Goal: Find specific page/section: Find specific page/section

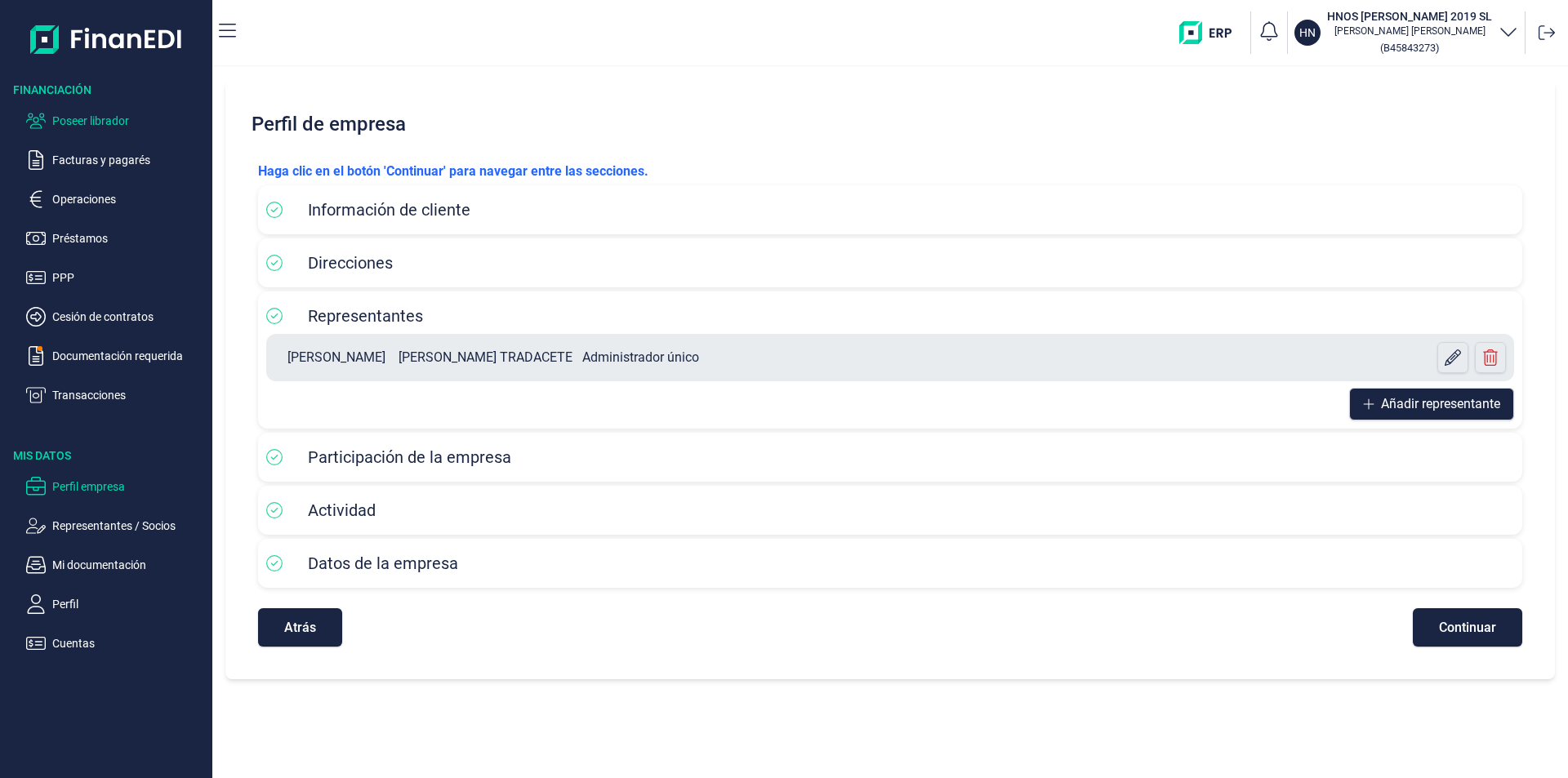
click at [99, 116] on p "Poseer librador" at bounding box center [129, 121] width 154 height 20
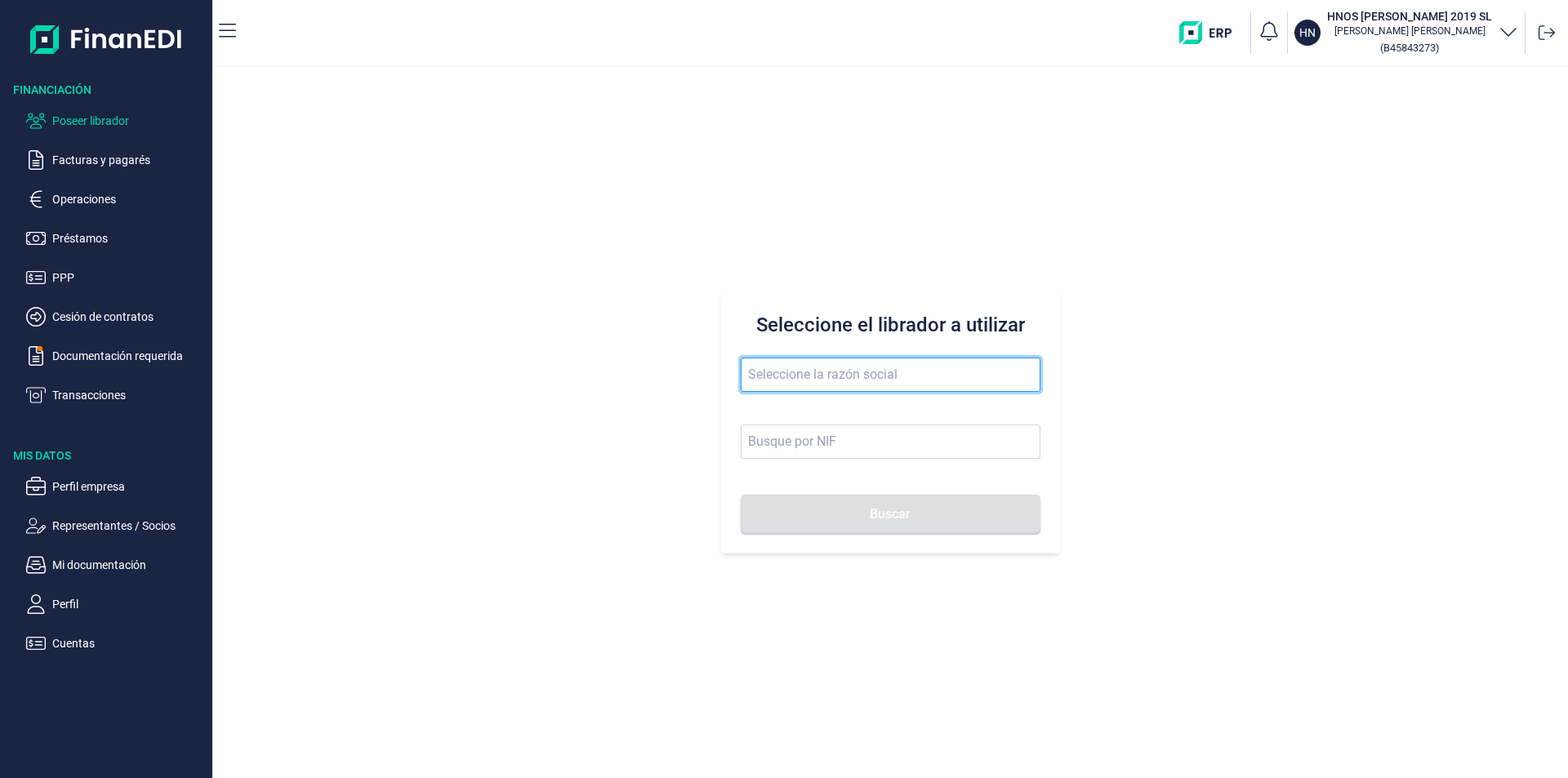
click at [792, 371] on input "text" at bounding box center [890, 375] width 299 height 35
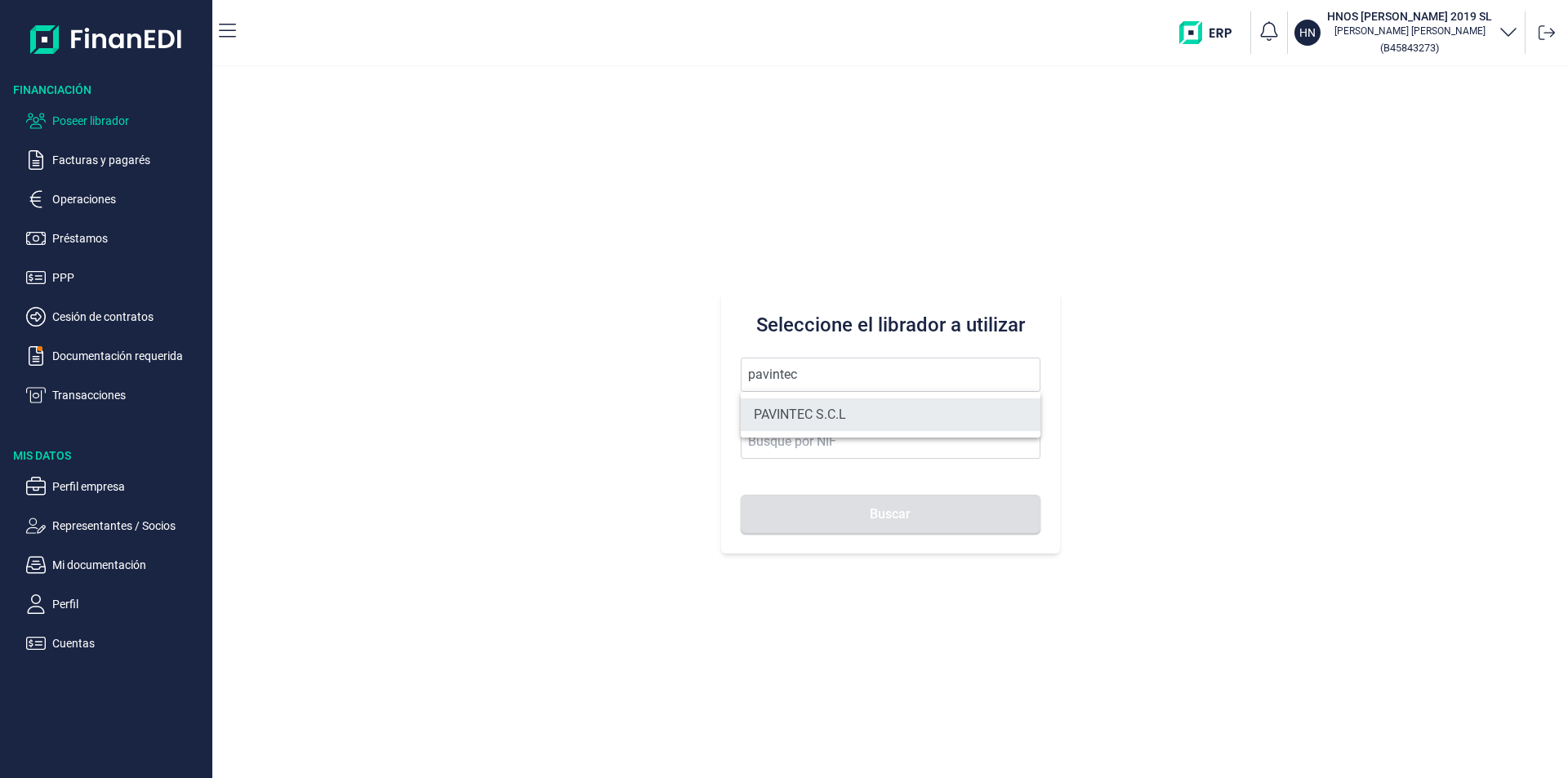
click at [829, 414] on li "PAVINTEC S.C.L" at bounding box center [890, 415] width 299 height 33
type input "PAVINTEC S.C.L"
type input "J09657479"
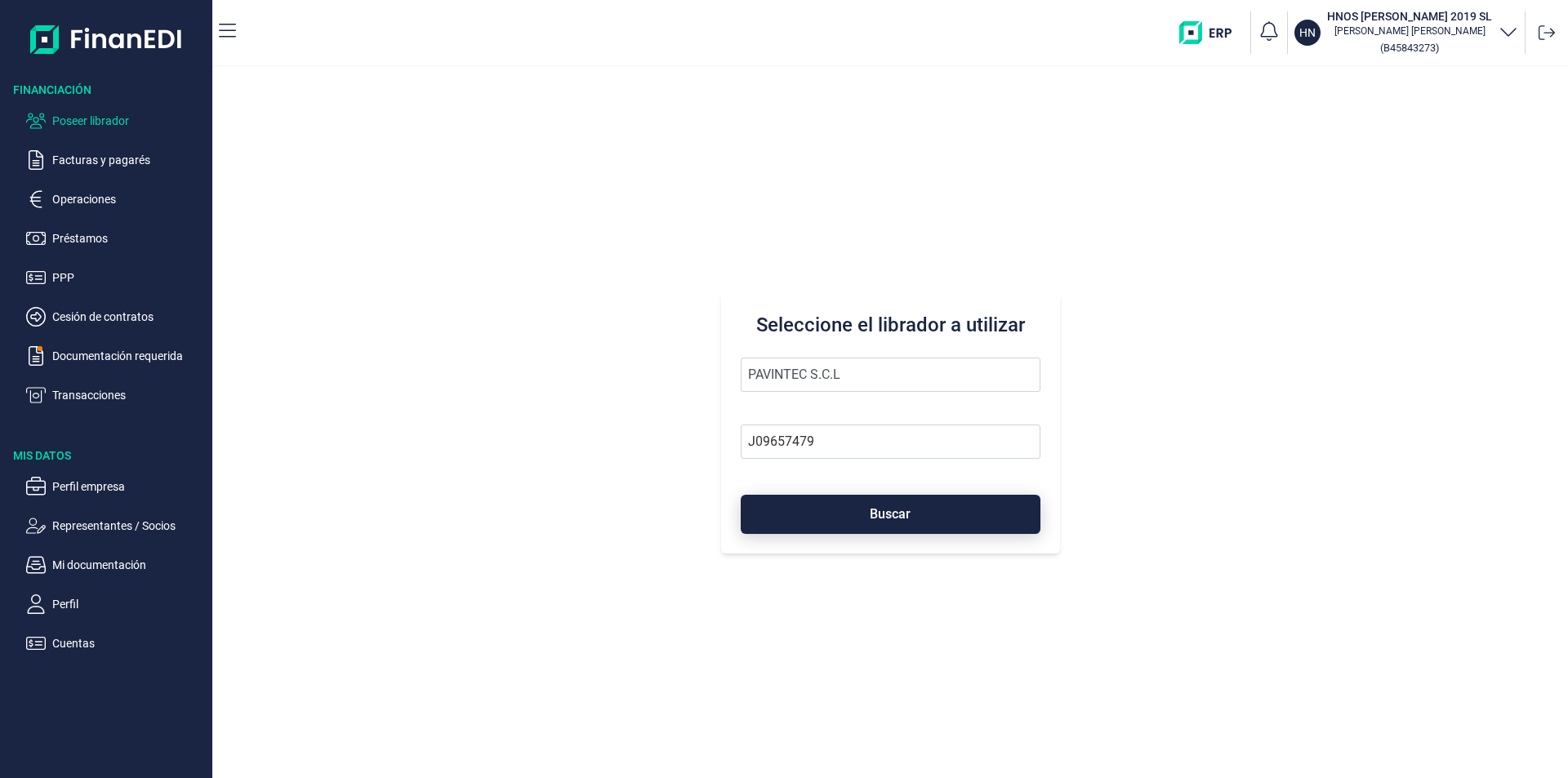
click at [856, 517] on button "Buscar" at bounding box center [890, 514] width 299 height 39
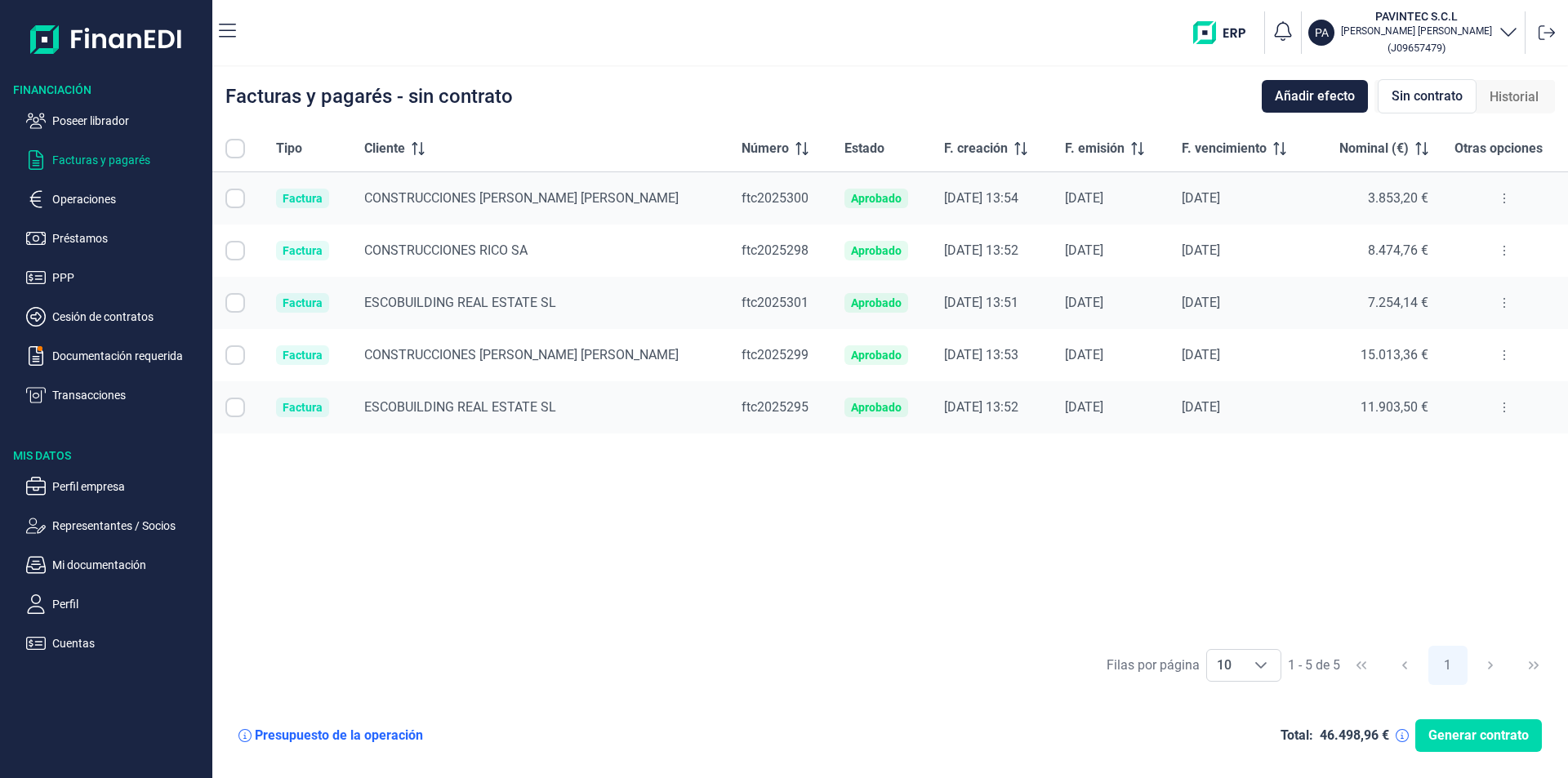
checkbox input "true"
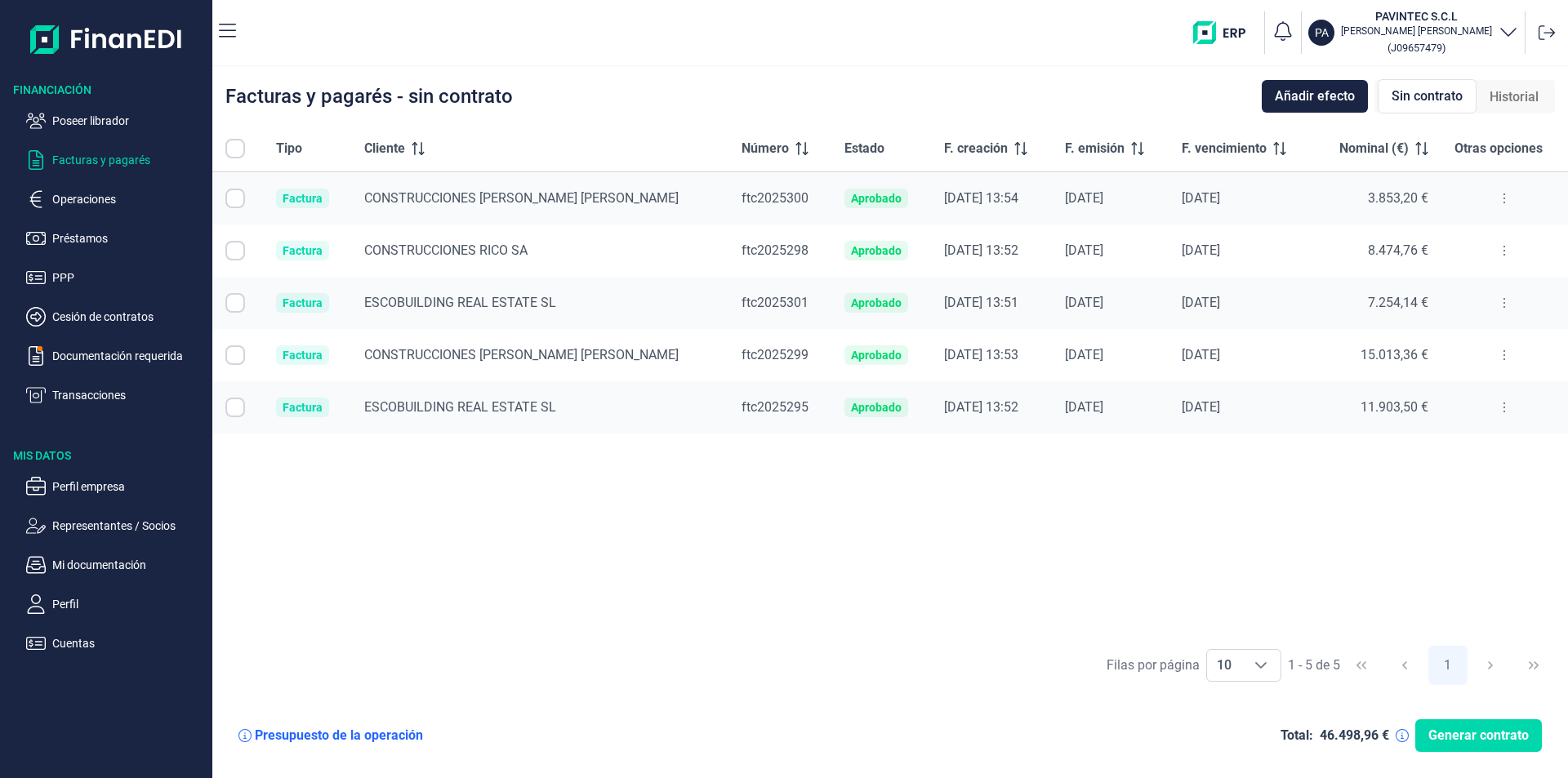
checkbox input "true"
click at [86, 641] on p "Cuentas" at bounding box center [129, 644] width 154 height 20
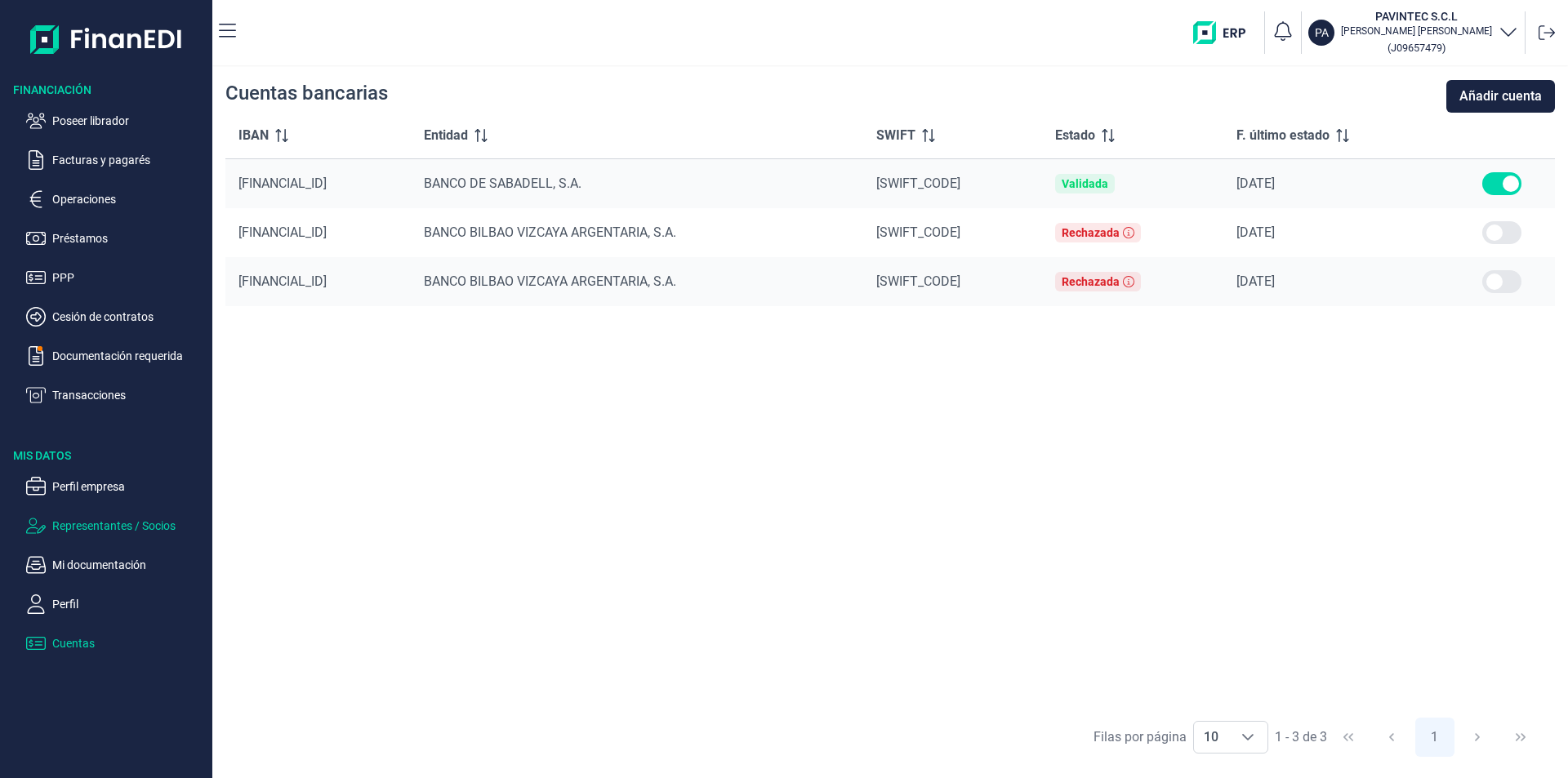
click at [107, 527] on p "Representantes / Socios" at bounding box center [129, 526] width 154 height 20
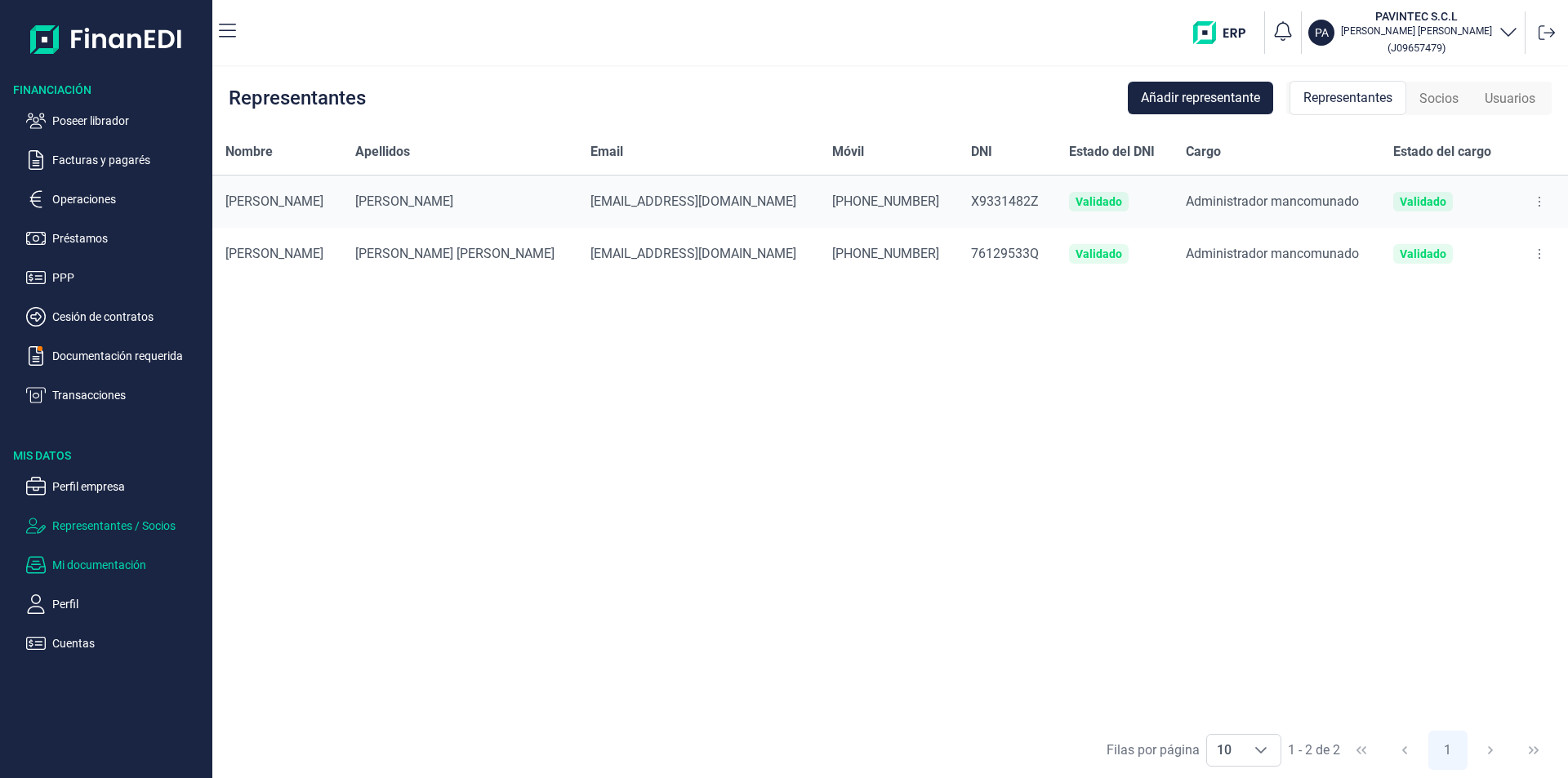
click at [116, 567] on p "Mi documentación" at bounding box center [129, 565] width 154 height 20
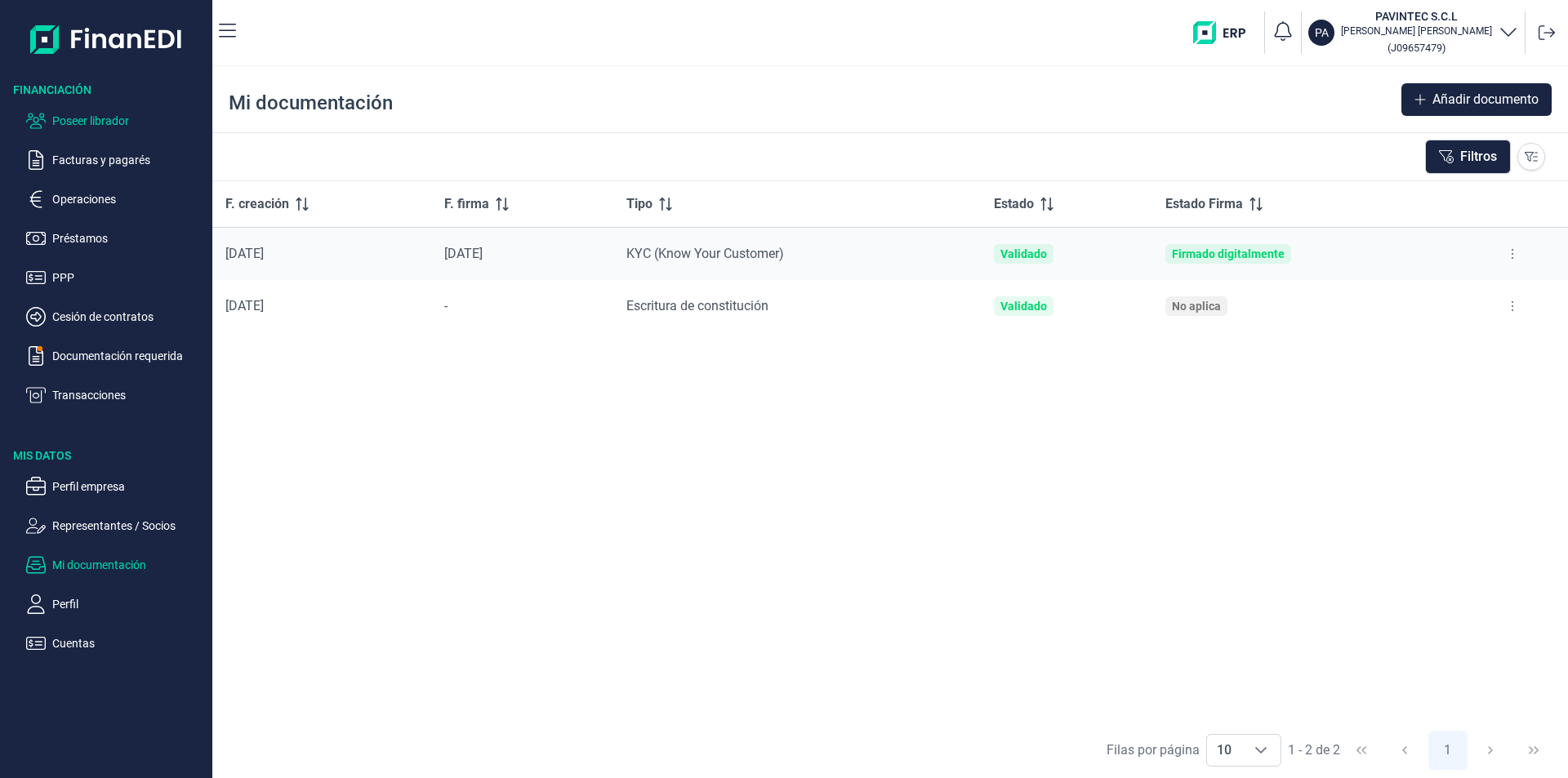
click at [72, 123] on p "Poseer librador" at bounding box center [129, 121] width 154 height 20
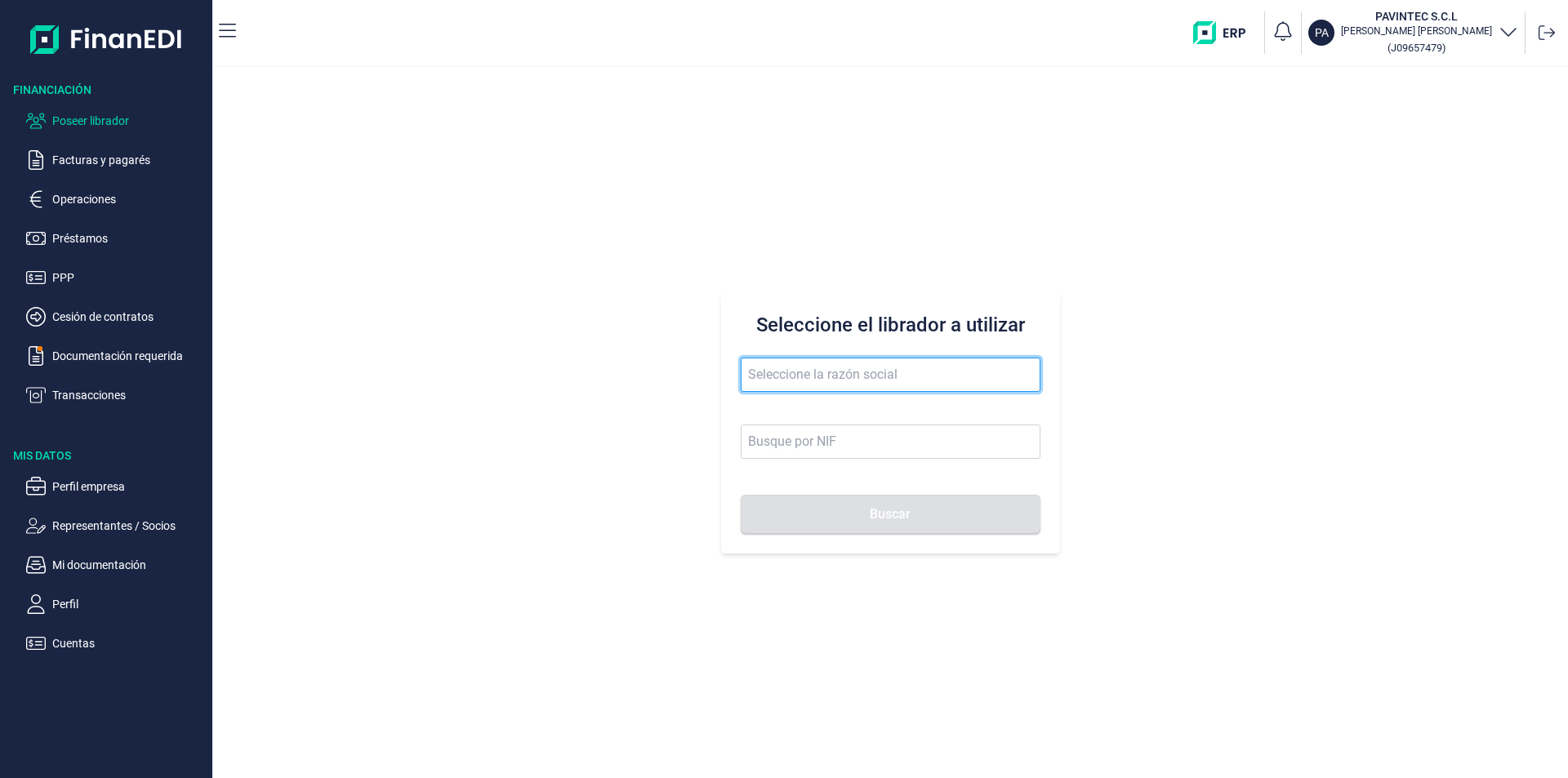
click at [768, 371] on input "text" at bounding box center [890, 375] width 299 height 35
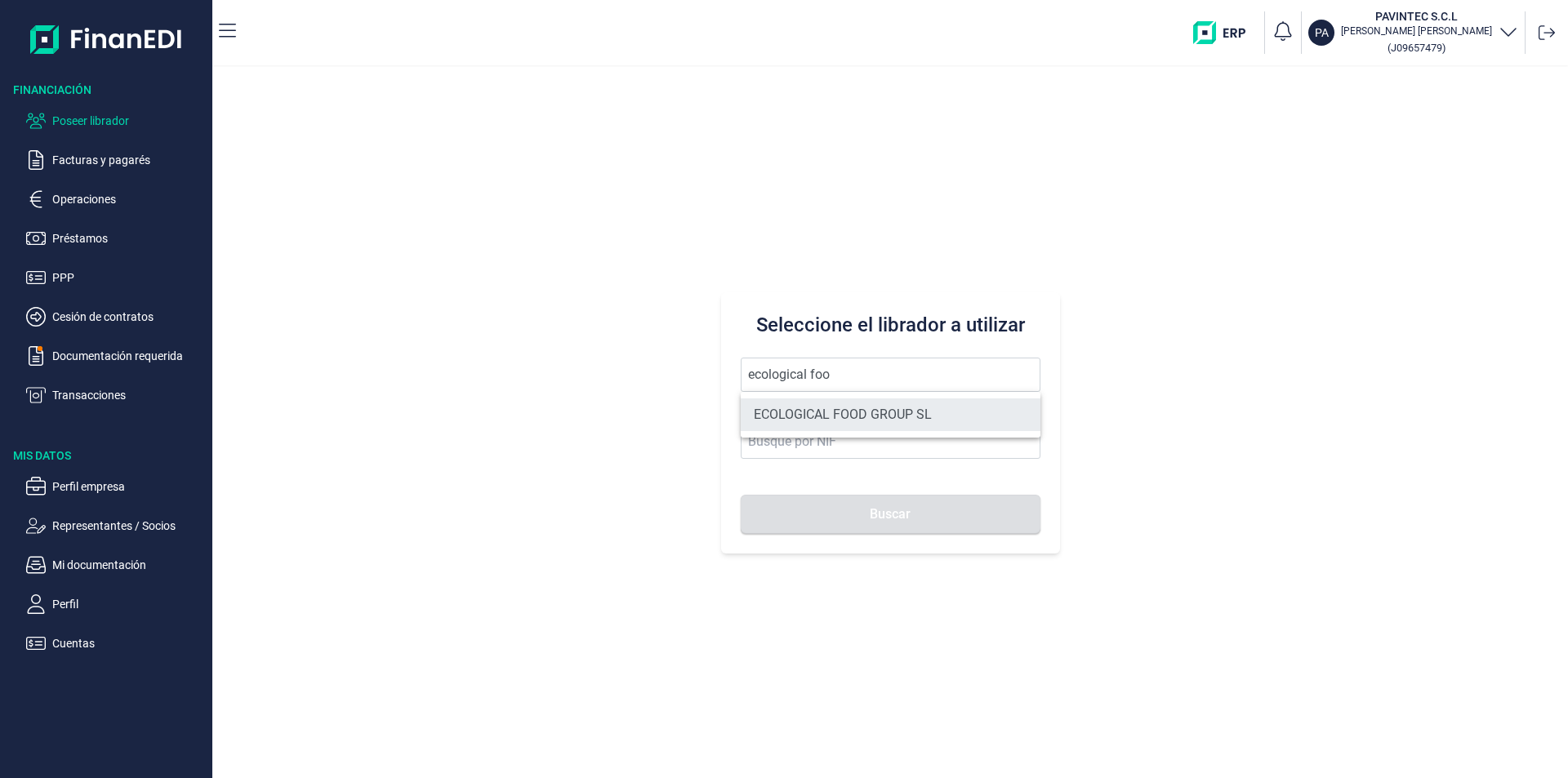
click at [812, 410] on li "ECOLOGICAL FOOD GROUP SL" at bounding box center [890, 415] width 299 height 33
type input "ECOLOGICAL FOOD GROUP SL"
type input "B01645357"
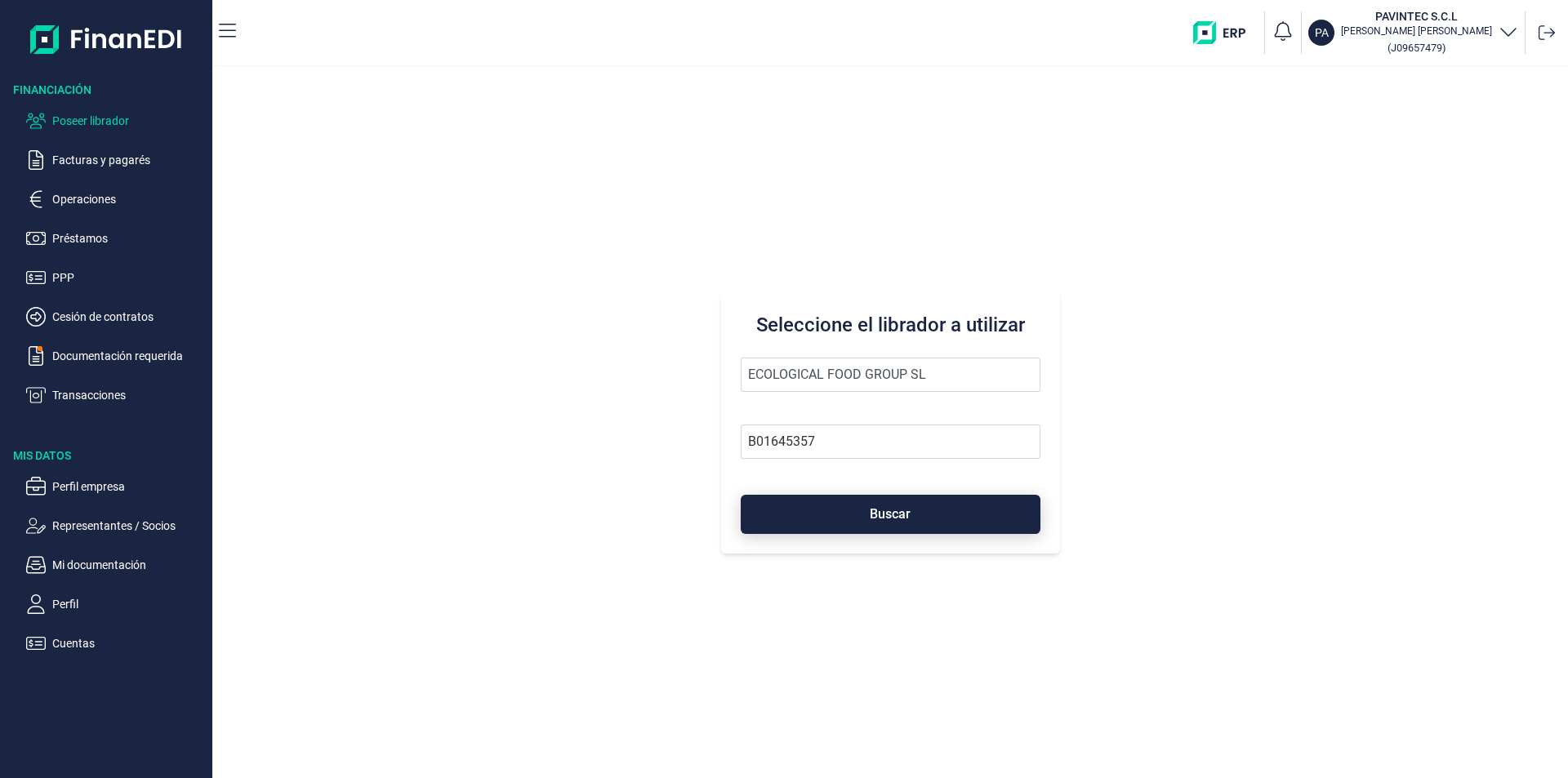
click at [837, 529] on button "Buscar" at bounding box center [890, 514] width 299 height 39
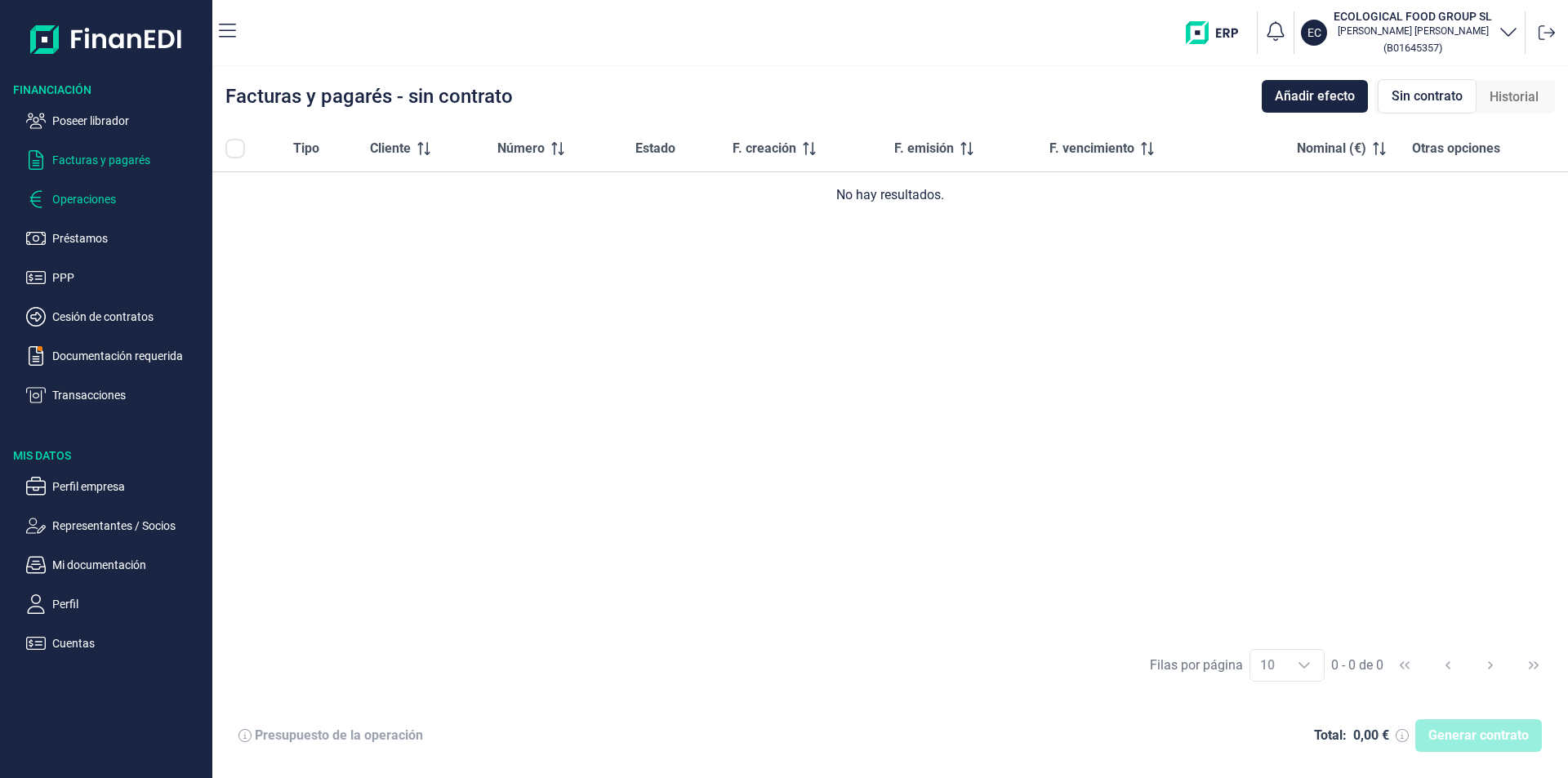
click at [97, 198] on p "Operaciones" at bounding box center [129, 199] width 154 height 20
